Goal: Task Accomplishment & Management: Use online tool/utility

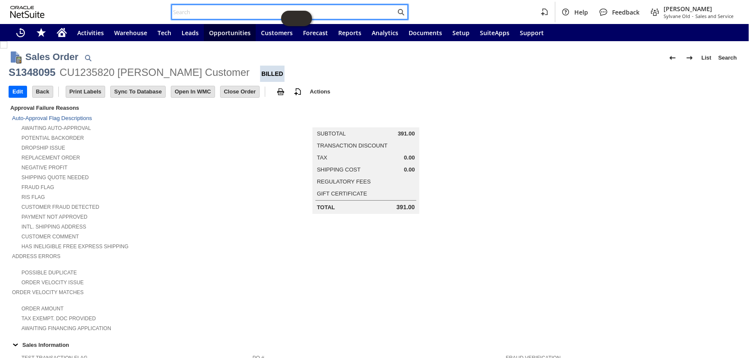
click at [236, 13] on input "text" at bounding box center [284, 12] width 224 height 10
paste input "RA89153"
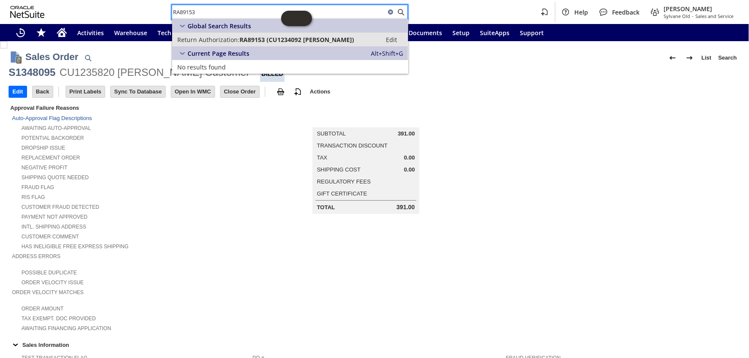
type input "RA89153"
click at [240, 39] on span "RA89153 (CU1234092 Kenneth Mueller)" at bounding box center [297, 40] width 115 height 8
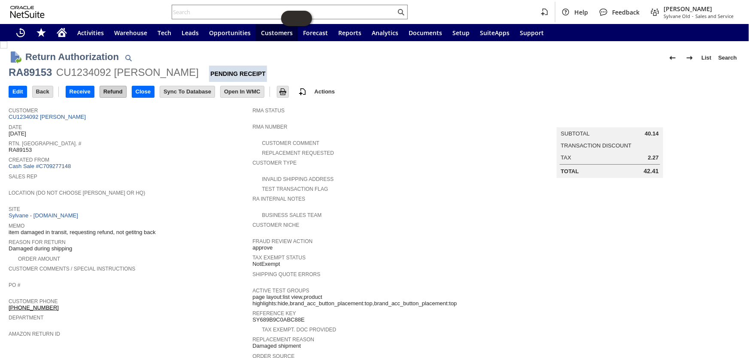
click at [112, 90] on input "Refund" at bounding box center [113, 91] width 26 height 11
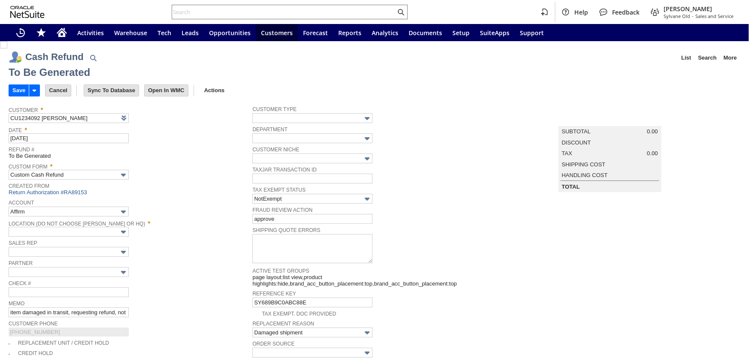
type input "Regions - Merchant 0414"
type input "Headquarters : Head...s : Pending Testing"
type input "Add"
type input "Copy Previous"
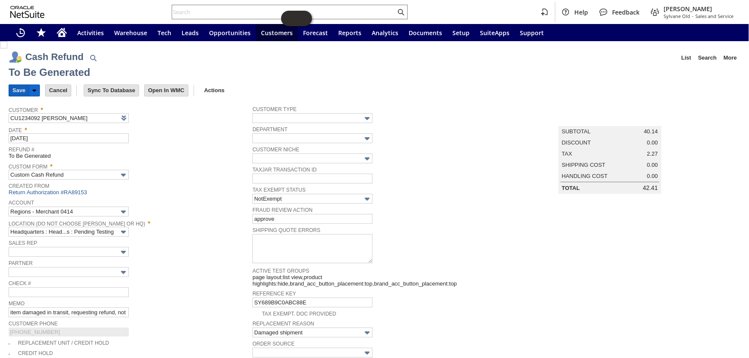
click at [18, 90] on input "Save" at bounding box center [19, 90] width 20 height 11
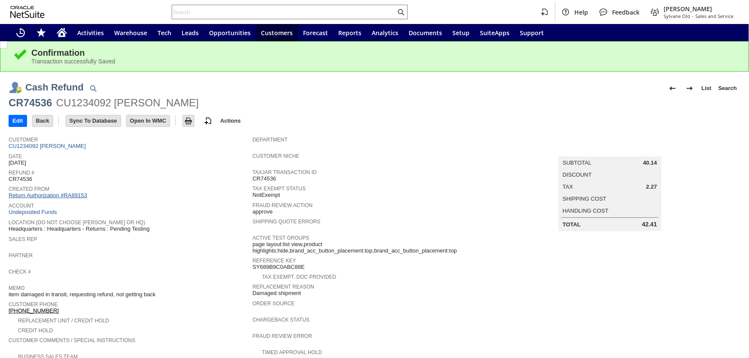
click at [49, 192] on link "Return Authorization #RA89153" at bounding box center [48, 195] width 79 height 6
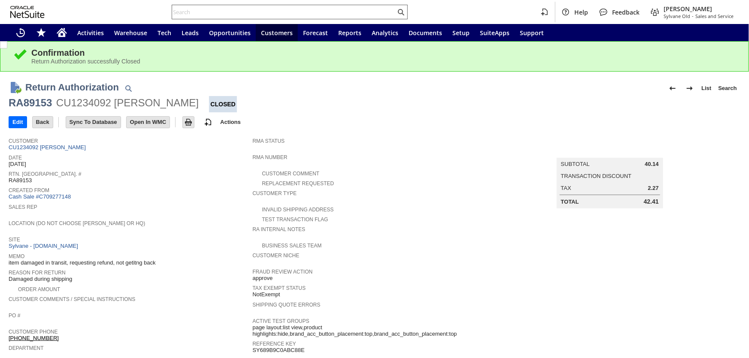
click at [245, 9] on input "text" at bounding box center [284, 12] width 224 height 10
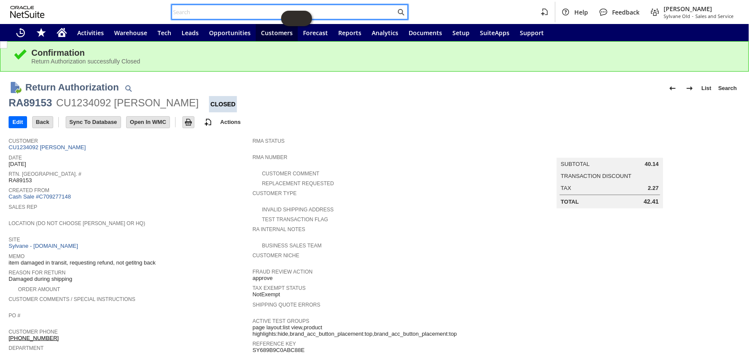
paste input "S1351487"
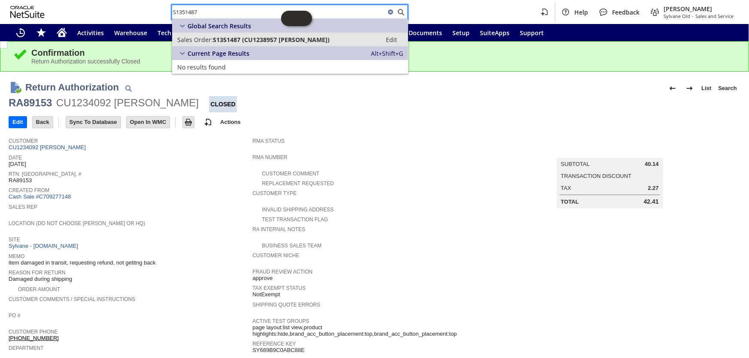
type input "S1351487"
click at [255, 36] on span "S1351487 (CU1238957 Rebecca Weidler)" at bounding box center [271, 40] width 117 height 8
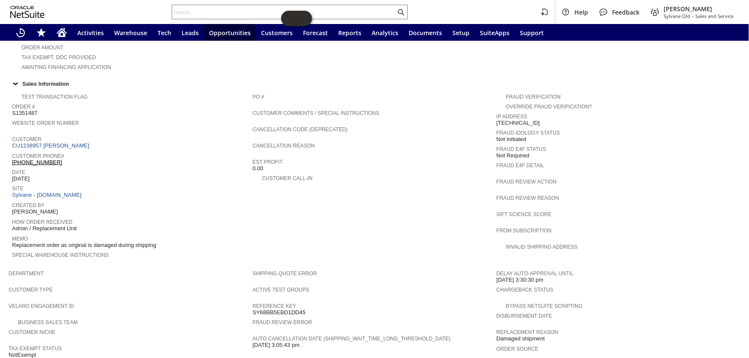
scroll to position [242, 0]
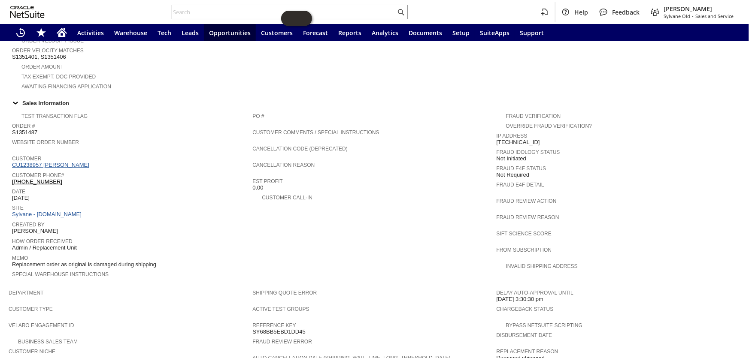
click at [61, 162] on link "CU1238957 [PERSON_NAME]" at bounding box center [51, 165] width 79 height 6
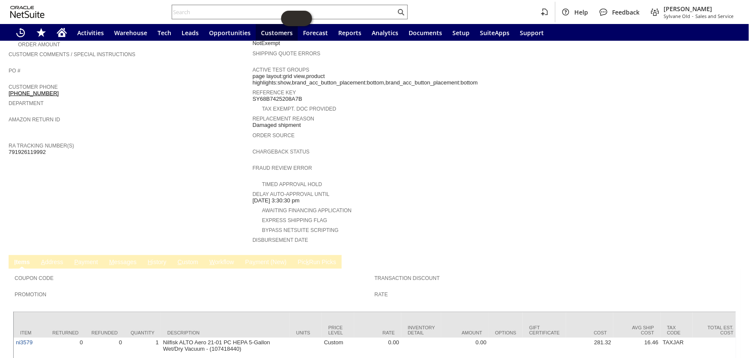
scroll to position [271, 0]
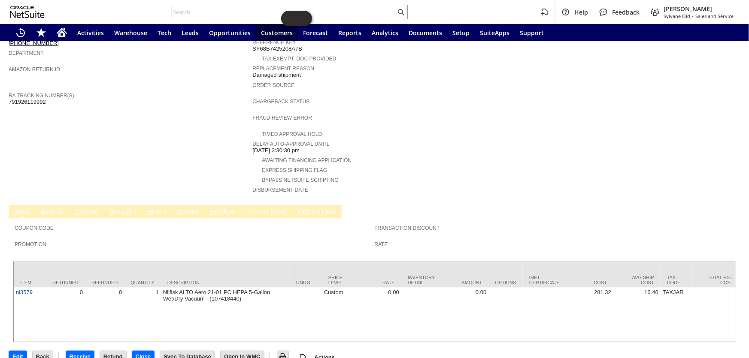
click at [30, 99] on span "791926119992" at bounding box center [27, 102] width 37 height 7
copy span "791926119992"
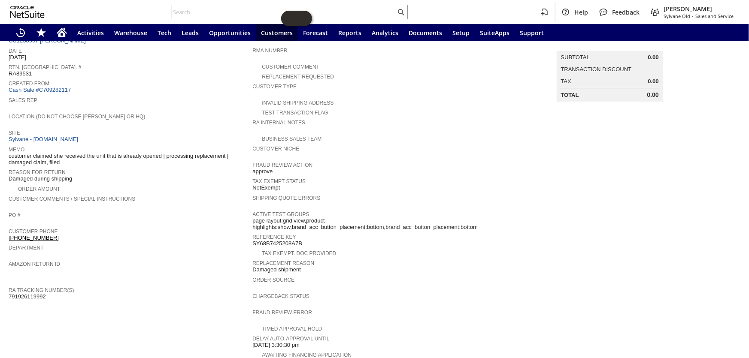
scroll to position [0, 0]
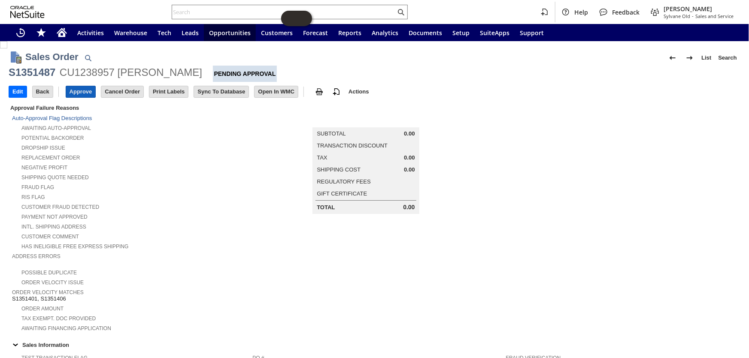
click at [80, 91] on input "Approve" at bounding box center [81, 91] width 30 height 11
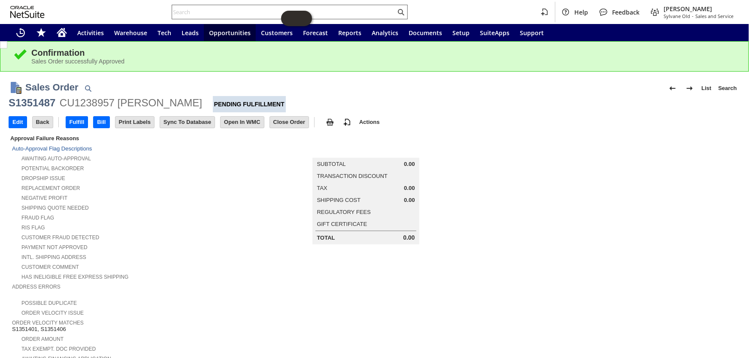
click at [240, 11] on input "text" at bounding box center [284, 12] width 224 height 10
paste input "RA89547"
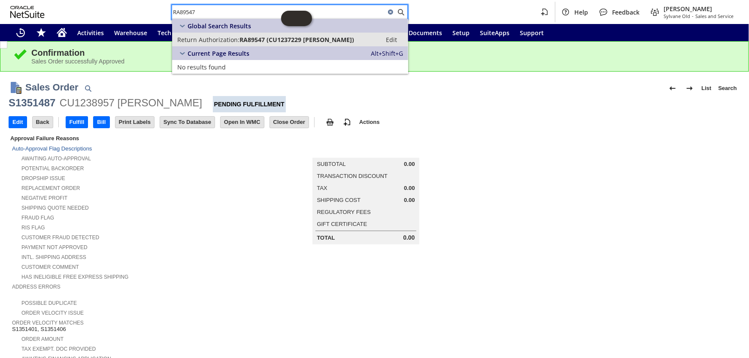
type input "RA89547"
click at [258, 42] on span "RA89547 (CU1237229 Merri Haley)" at bounding box center [297, 40] width 115 height 8
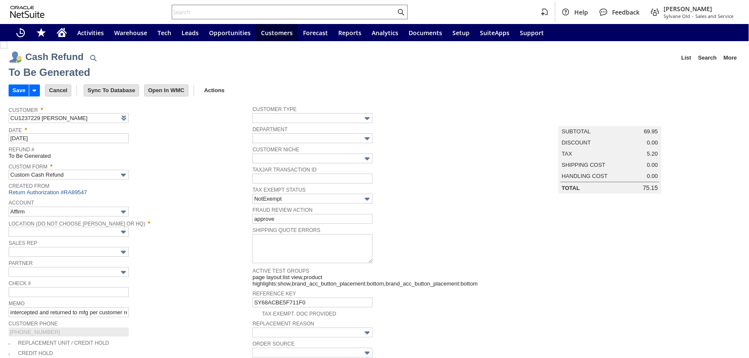
type input "Regions - Merchant 0414"
type input "Headquarters : Head...s : Pending Testing"
click at [16, 92] on input "Save" at bounding box center [19, 90] width 20 height 11
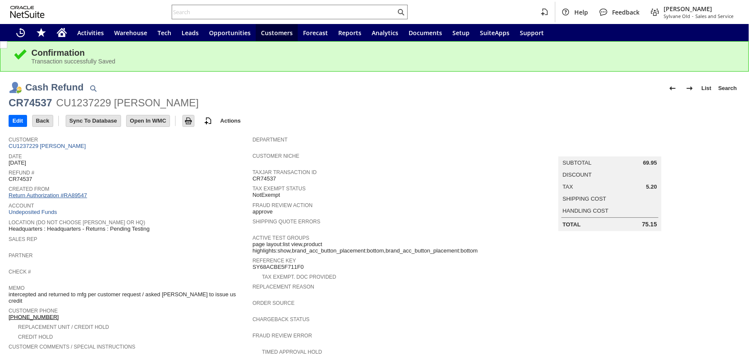
click at [61, 194] on link "Return Authorization #RA89547" at bounding box center [48, 195] width 79 height 6
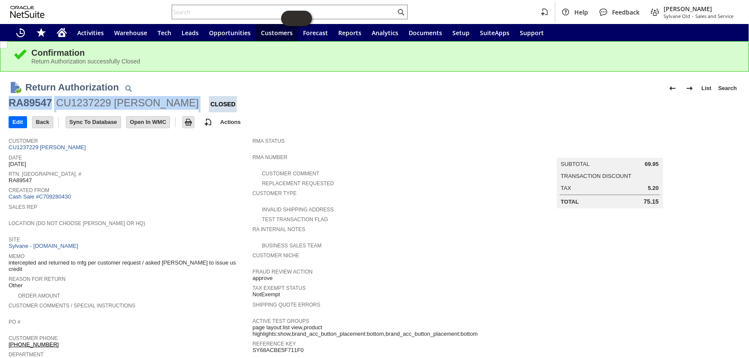
drag, startPoint x: 169, startPoint y: 104, endPoint x: 9, endPoint y: 102, distance: 159.7
click at [9, 102] on div "RA89547 CU1237229 [PERSON_NAME] Closed" at bounding box center [375, 104] width 732 height 16
